Goal: Find specific page/section: Find specific page/section

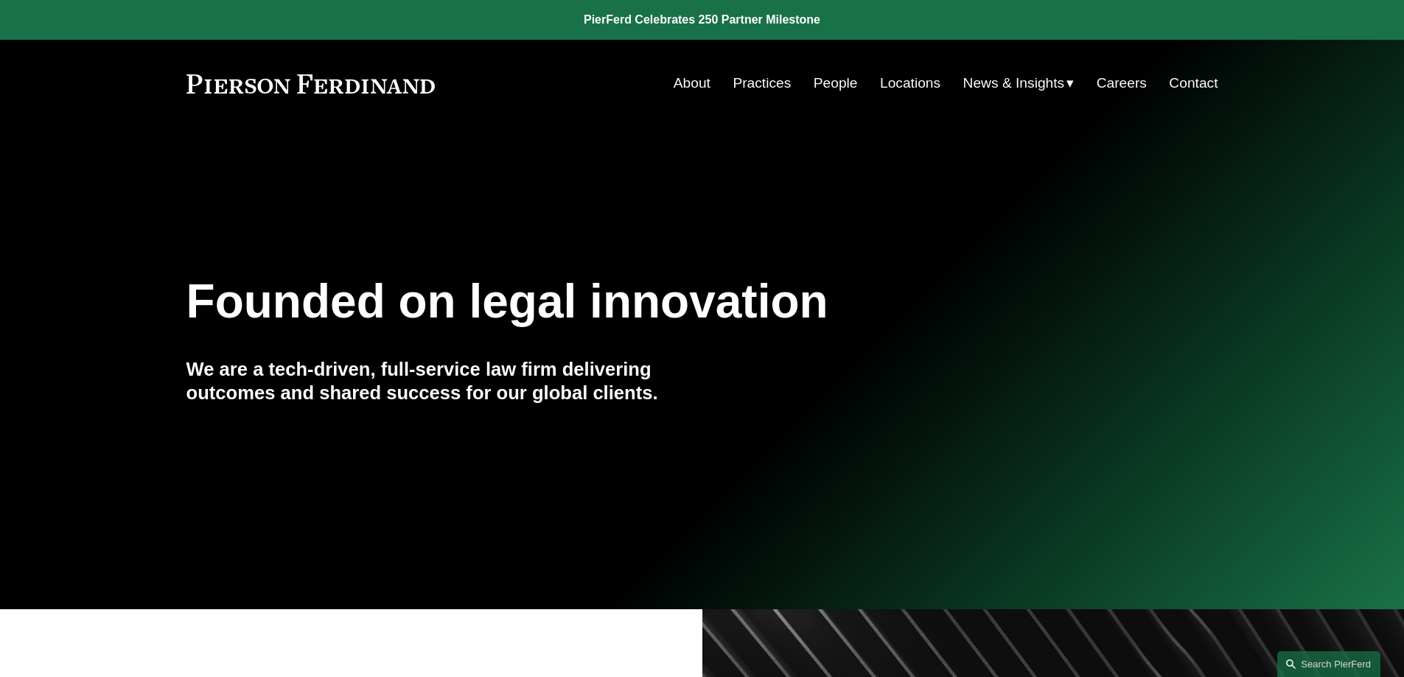
click at [826, 70] on link "People" at bounding box center [836, 83] width 44 height 28
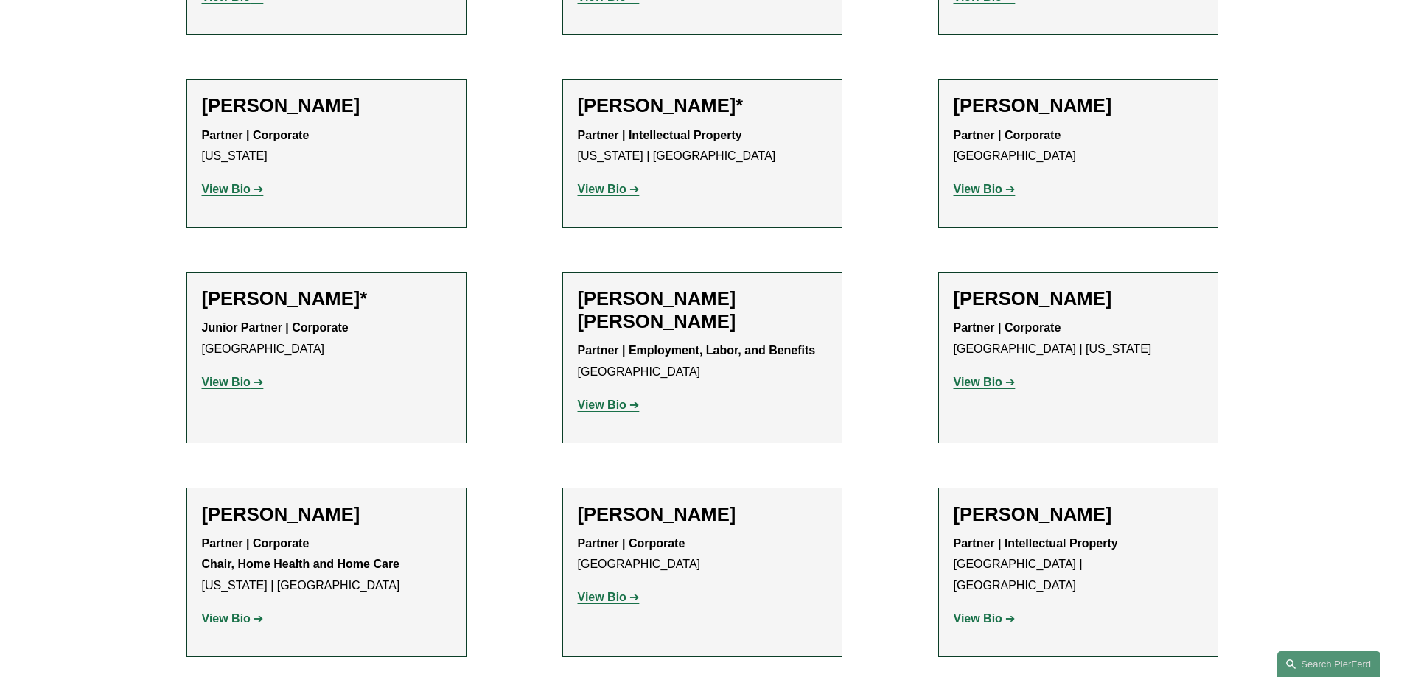
scroll to position [781, 0]
click at [222, 617] on strong "View Bio" at bounding box center [226, 619] width 49 height 13
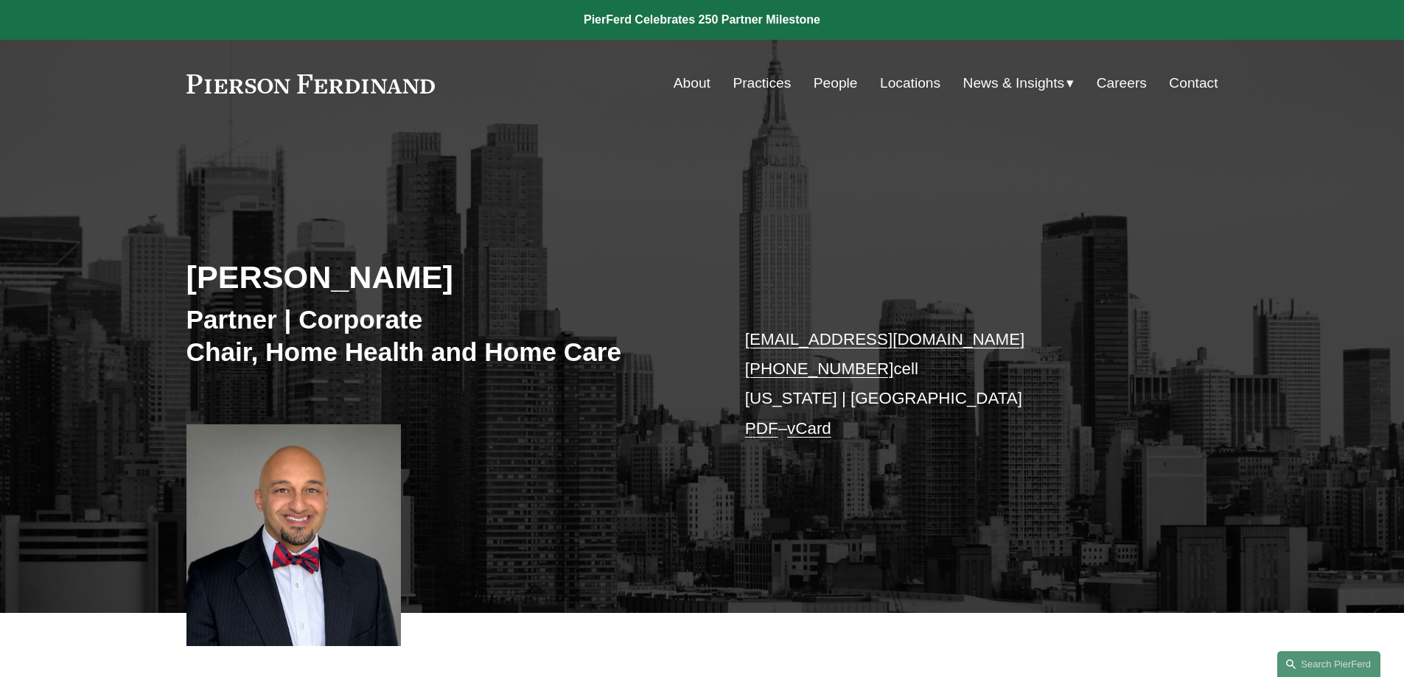
scroll to position [1, 0]
